Goal: Navigation & Orientation: Find specific page/section

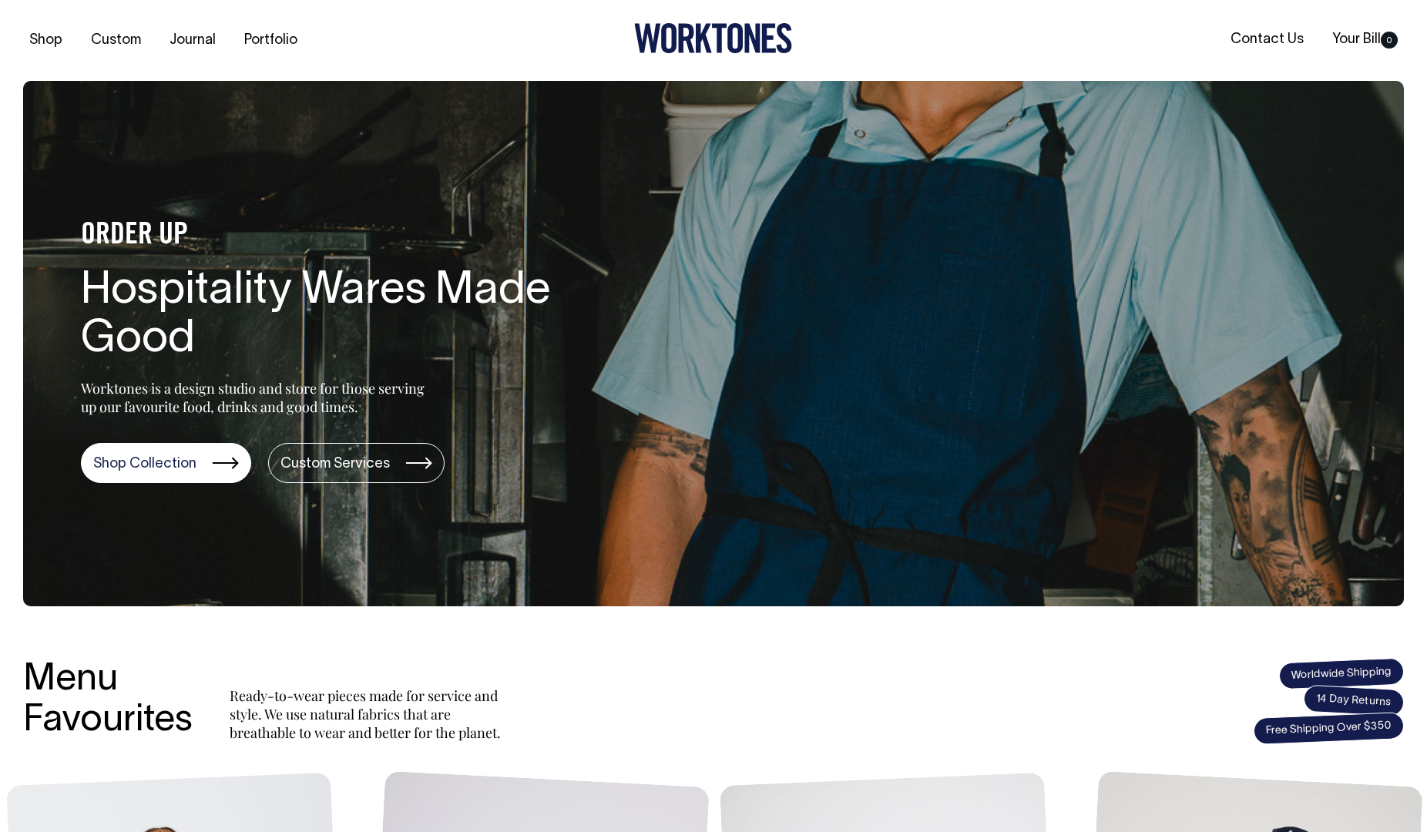
click at [740, 44] on icon at bounding box center [735, 38] width 15 height 30
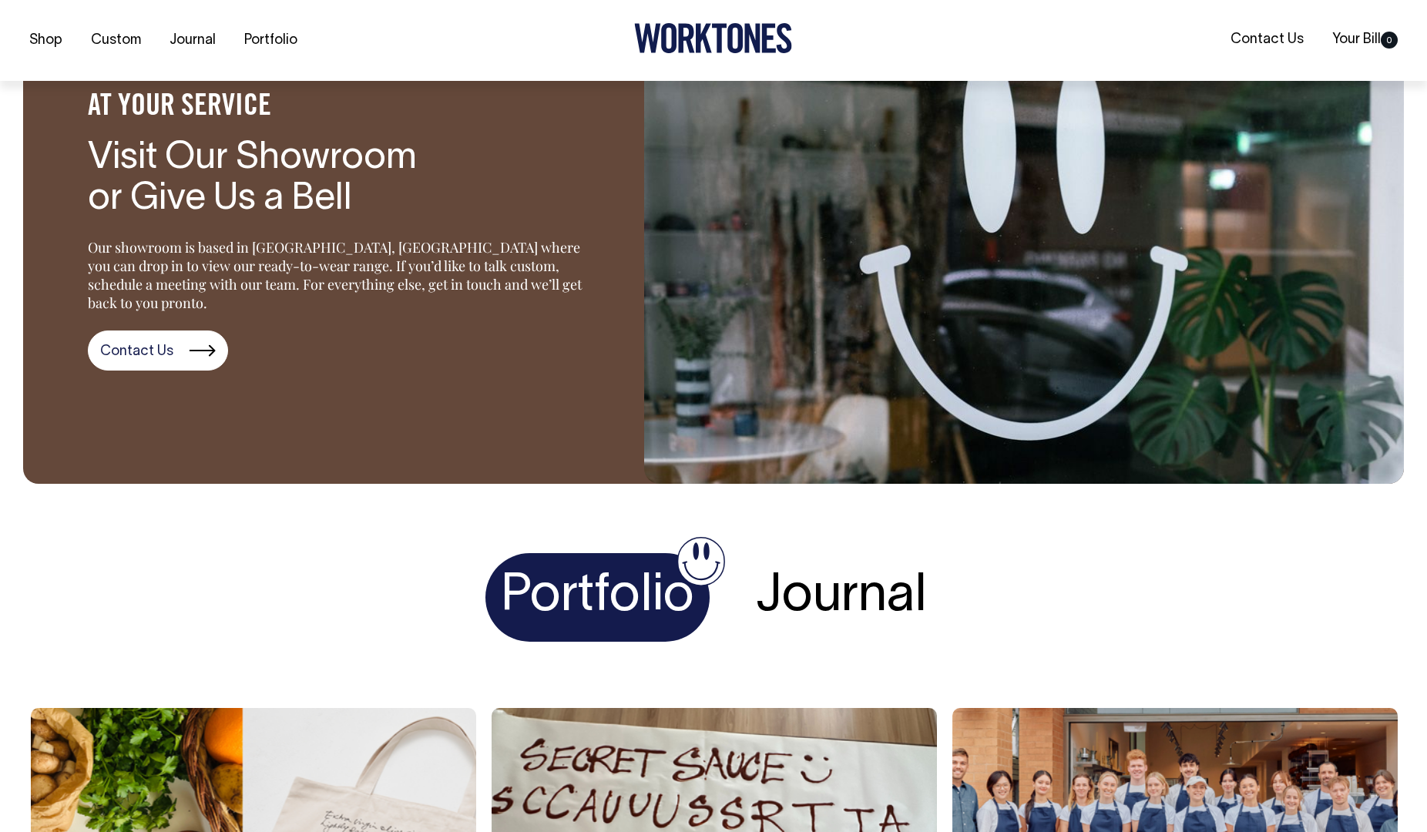
scroll to position [2436, 0]
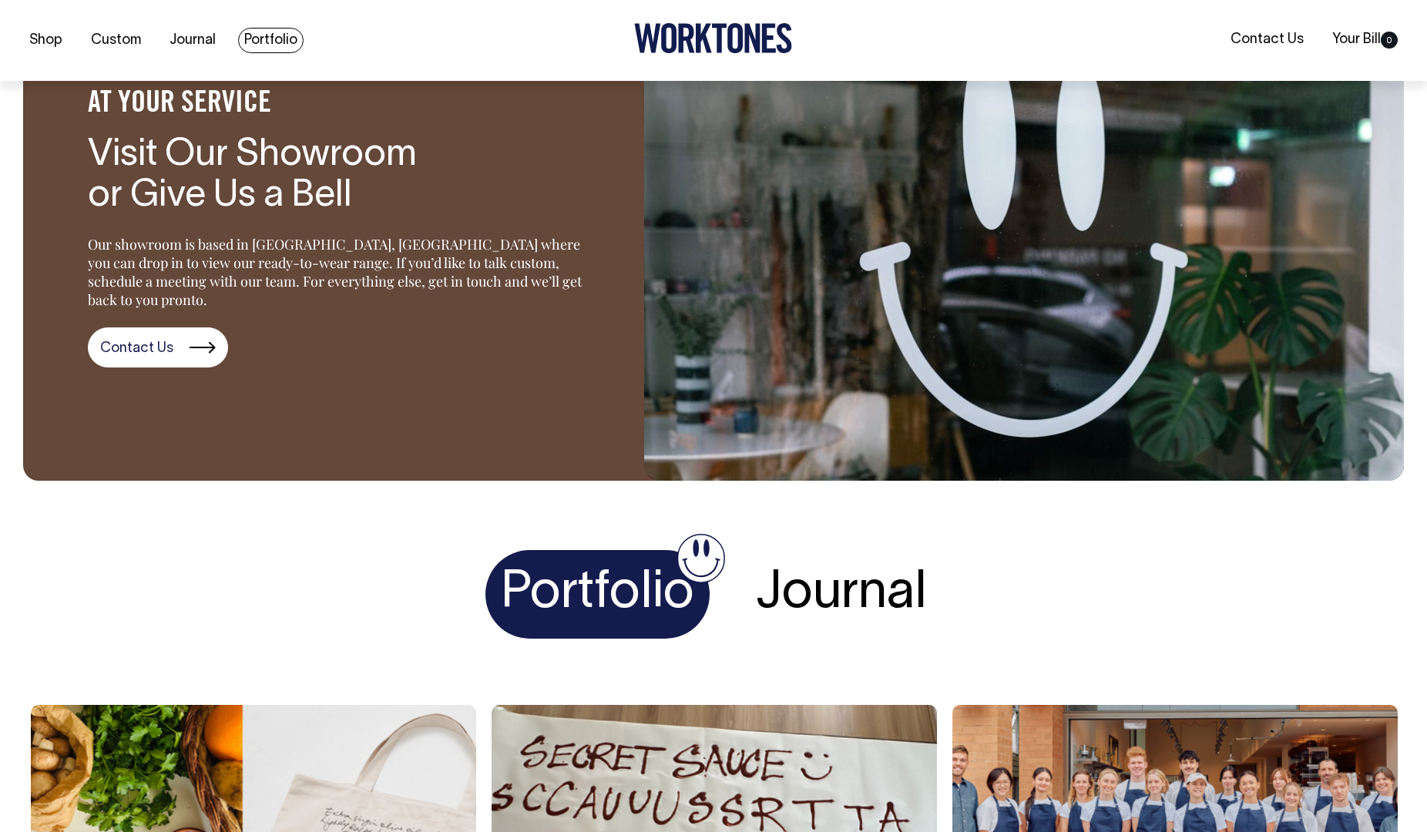
click at [264, 33] on link "Portfolio" at bounding box center [270, 40] width 65 height 25
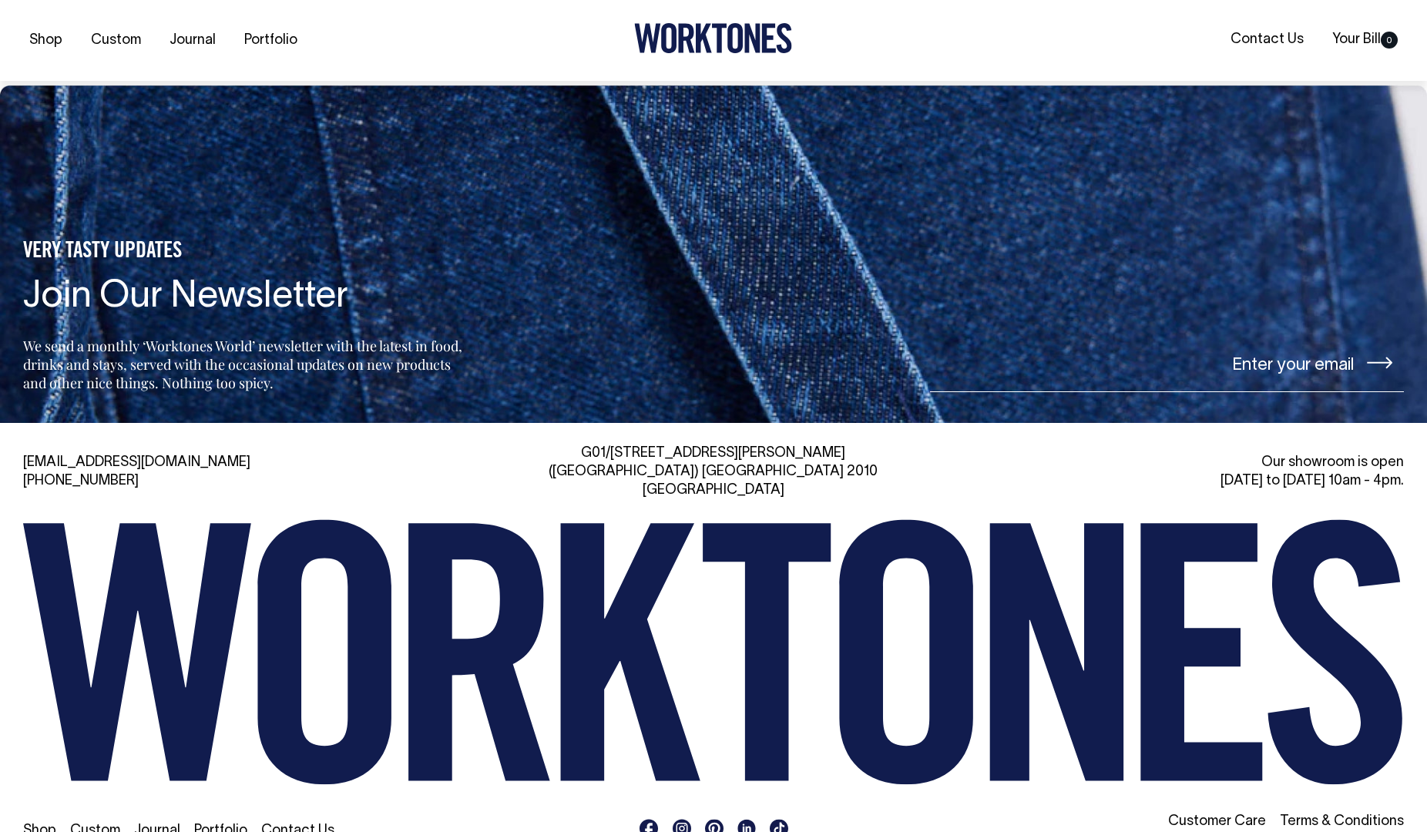
scroll to position [1985, 0]
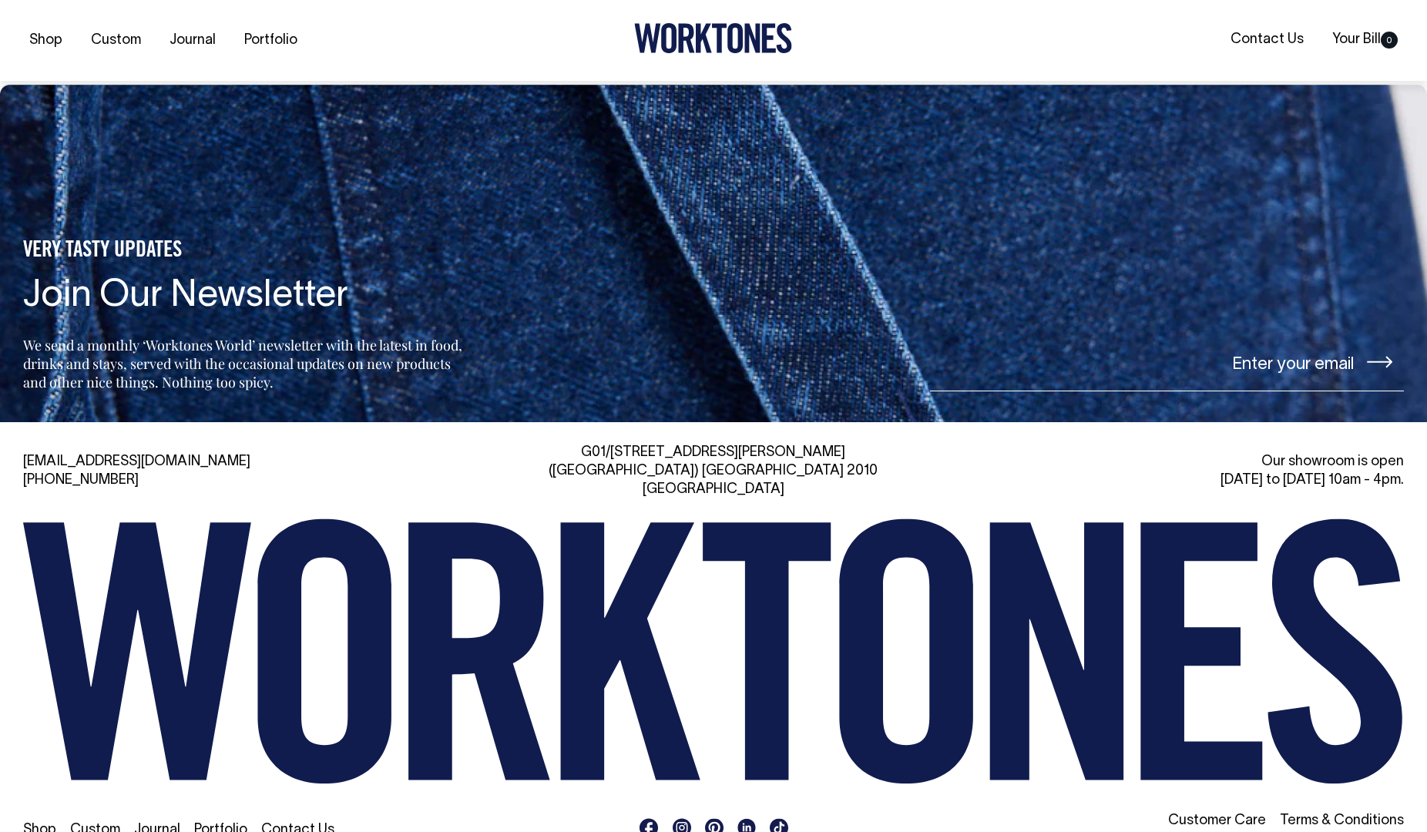
click at [1237, 812] on li "Customer Care" at bounding box center [1217, 821] width 98 height 18
click at [1236, 814] on link "Customer Care" at bounding box center [1217, 820] width 98 height 13
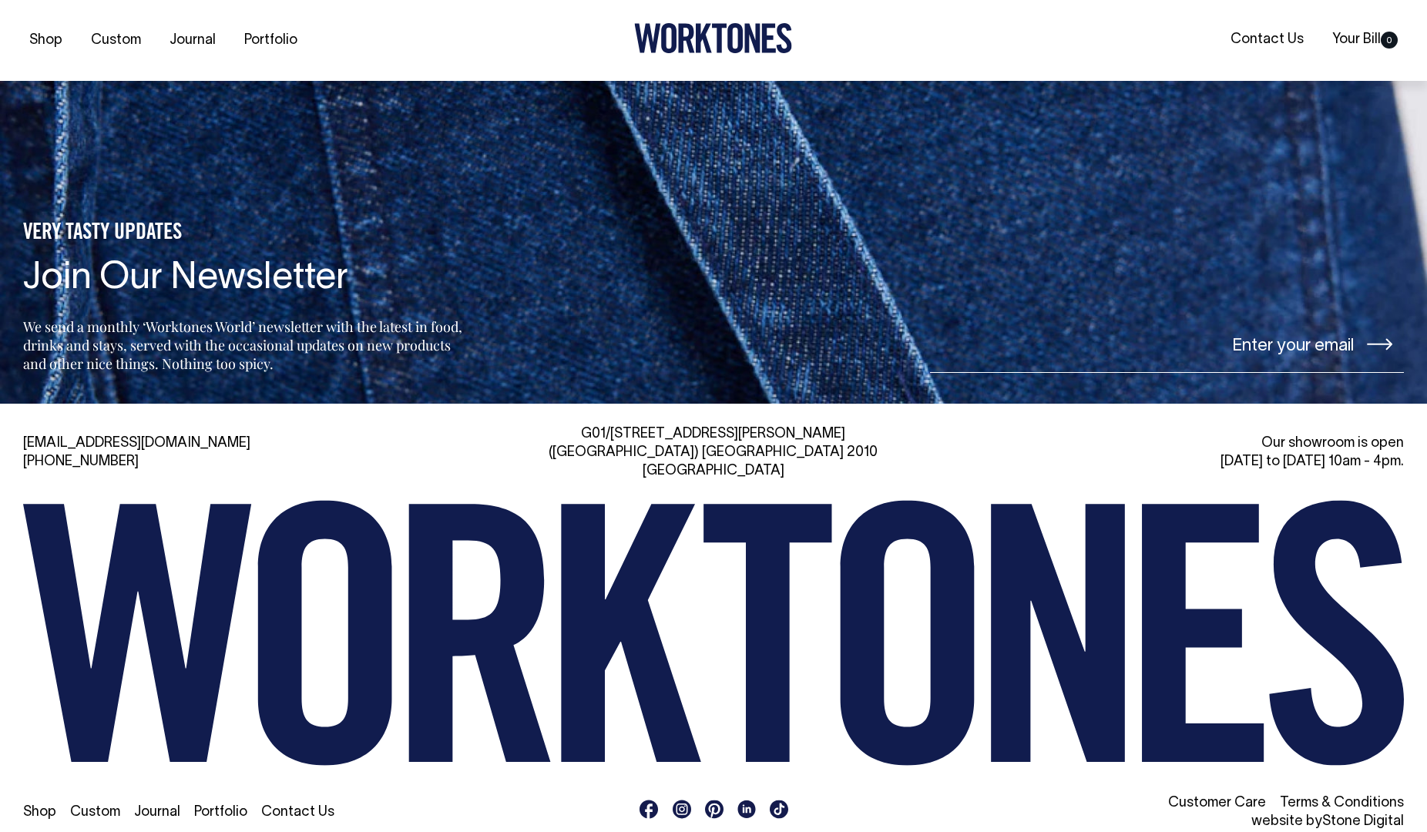
scroll to position [1494, 0]
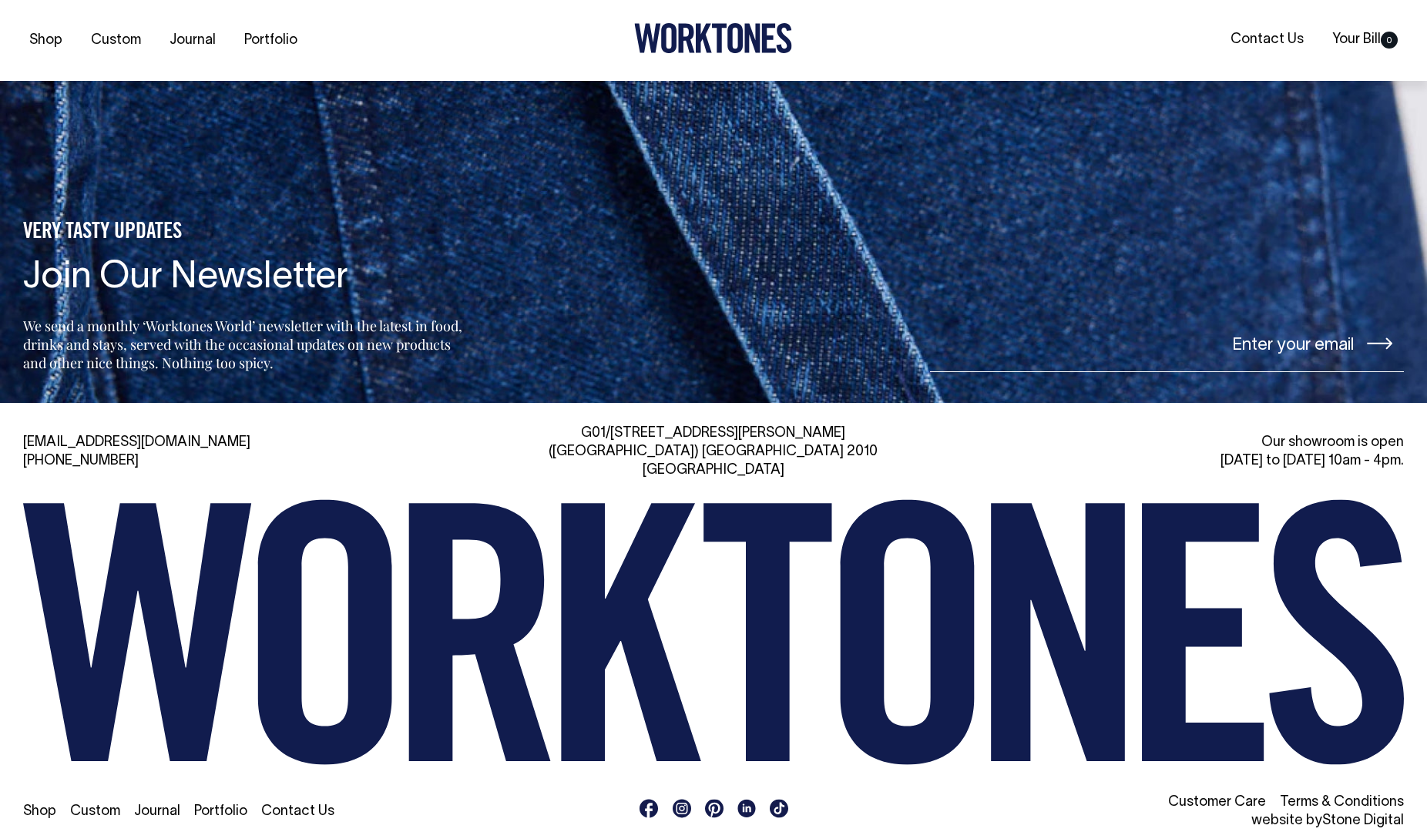
click at [736, 46] on icon at bounding box center [713, 38] width 158 height 30
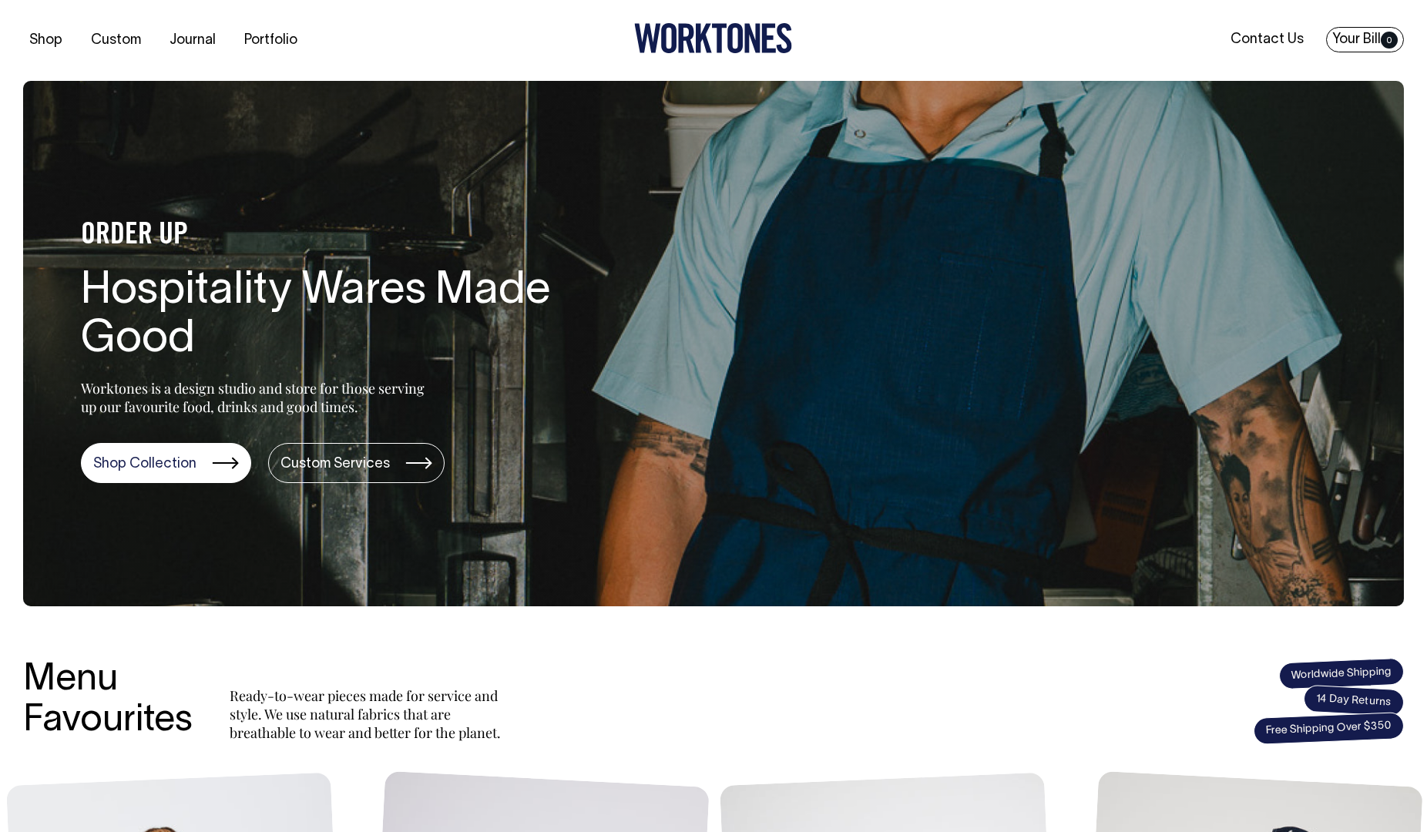
click at [1354, 39] on link "Your Bill 0" at bounding box center [1365, 39] width 78 height 25
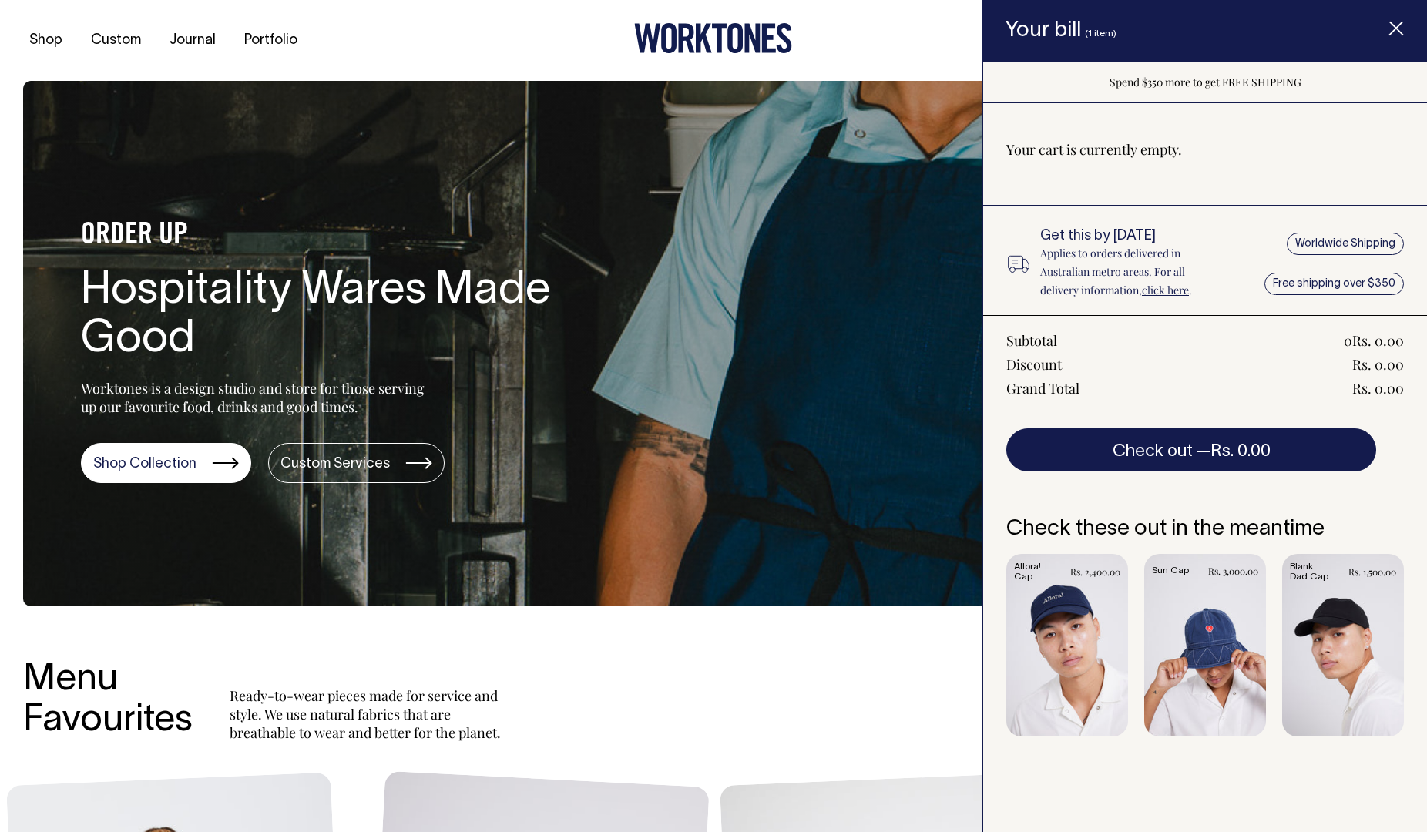
click at [1400, 22] on icon "Item added to your cart" at bounding box center [1395, 29] width 15 height 15
